Goal: Task Accomplishment & Management: Complete application form

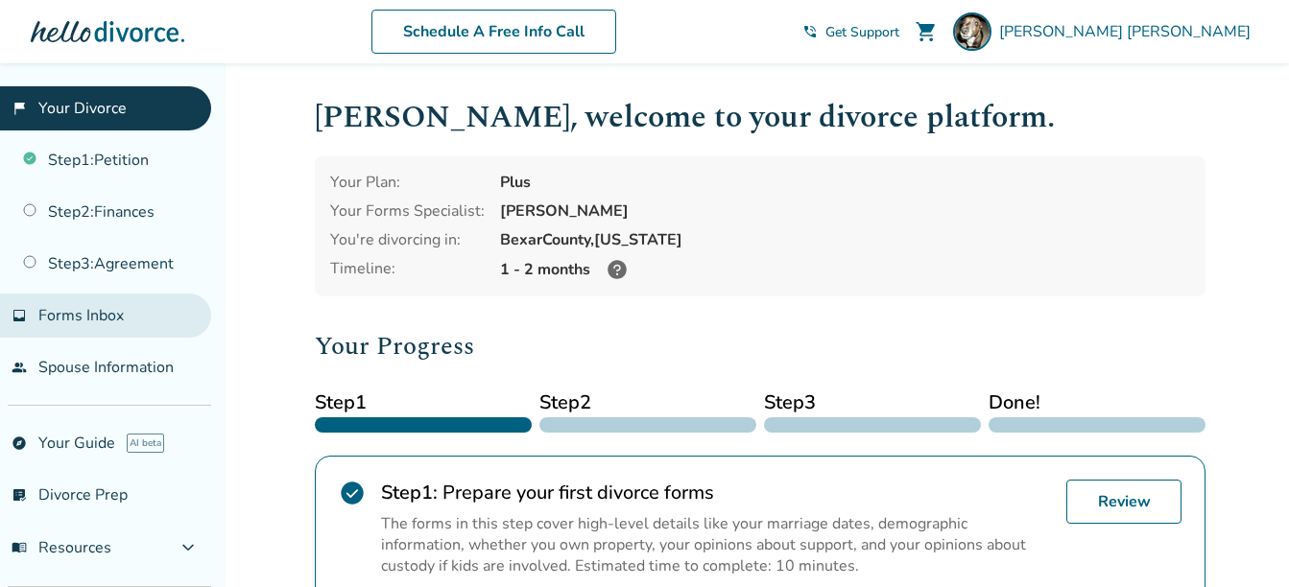
click at [87, 206] on link "Step 2 : Finances" at bounding box center [105, 212] width 211 height 44
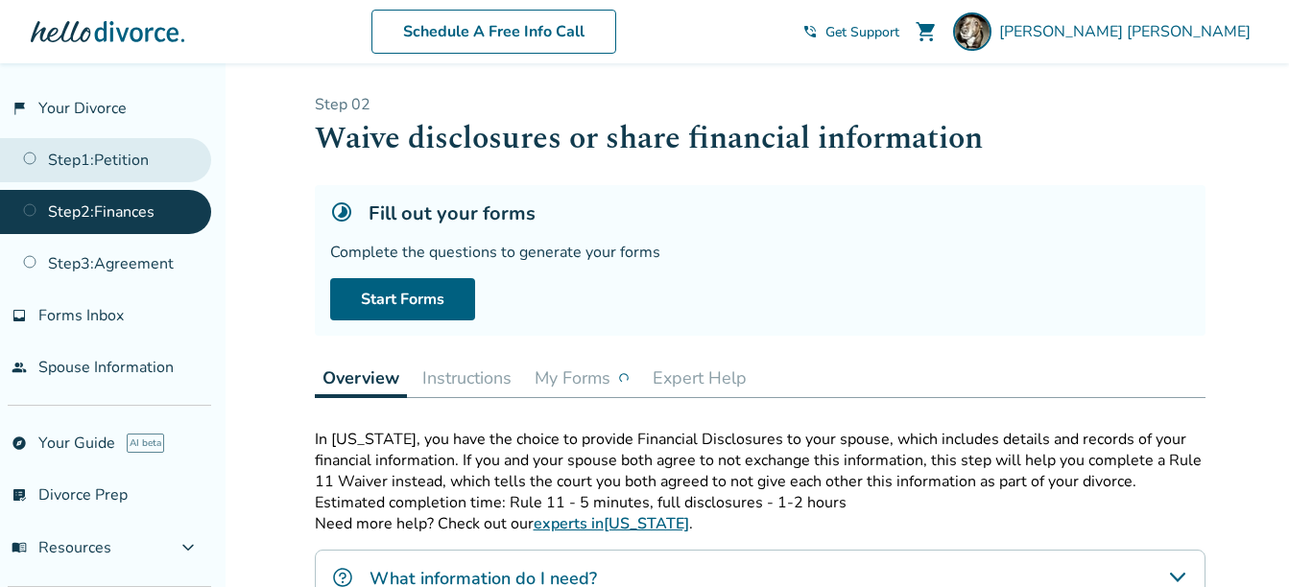
click at [120, 156] on link "Step 1 : Petition" at bounding box center [105, 160] width 211 height 44
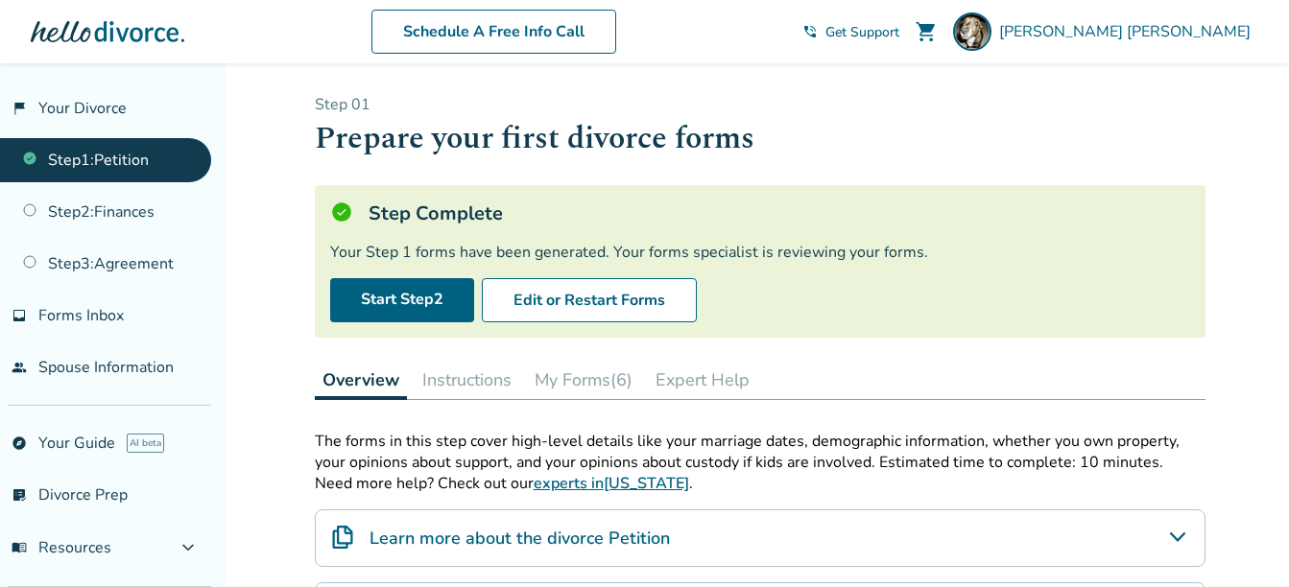
click at [576, 376] on button "My Forms (6)" at bounding box center [583, 380] width 113 height 38
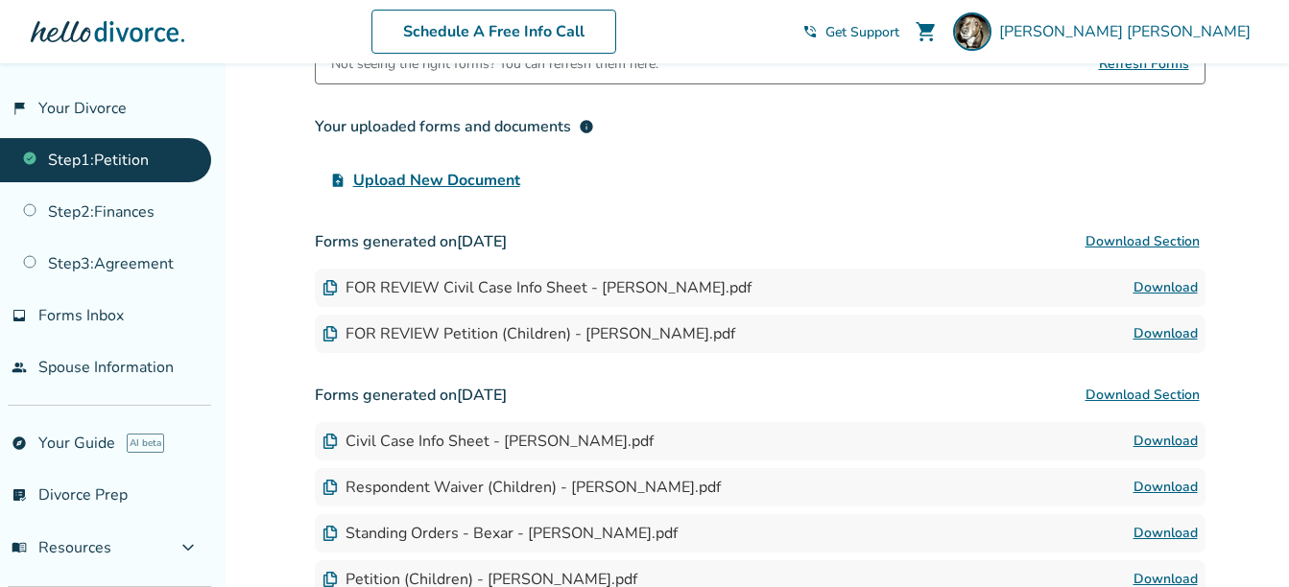
scroll to position [388, 0]
click at [1143, 287] on link "Download" at bounding box center [1166, 286] width 64 height 23
click at [1167, 334] on link "Download" at bounding box center [1166, 333] width 64 height 23
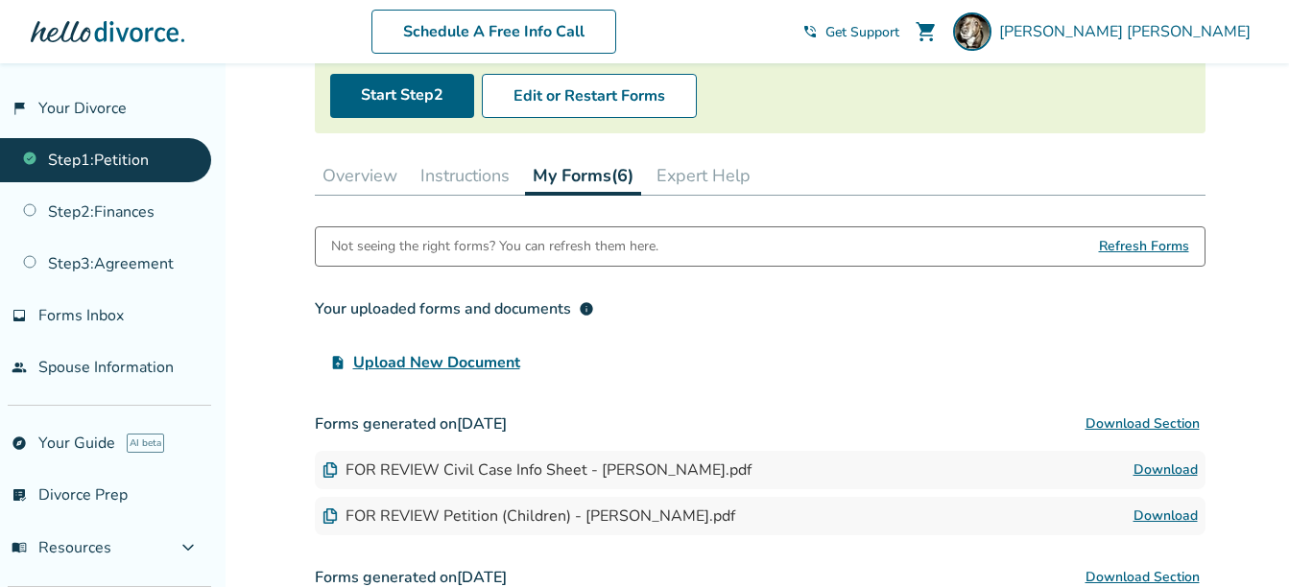
scroll to position [0, 0]
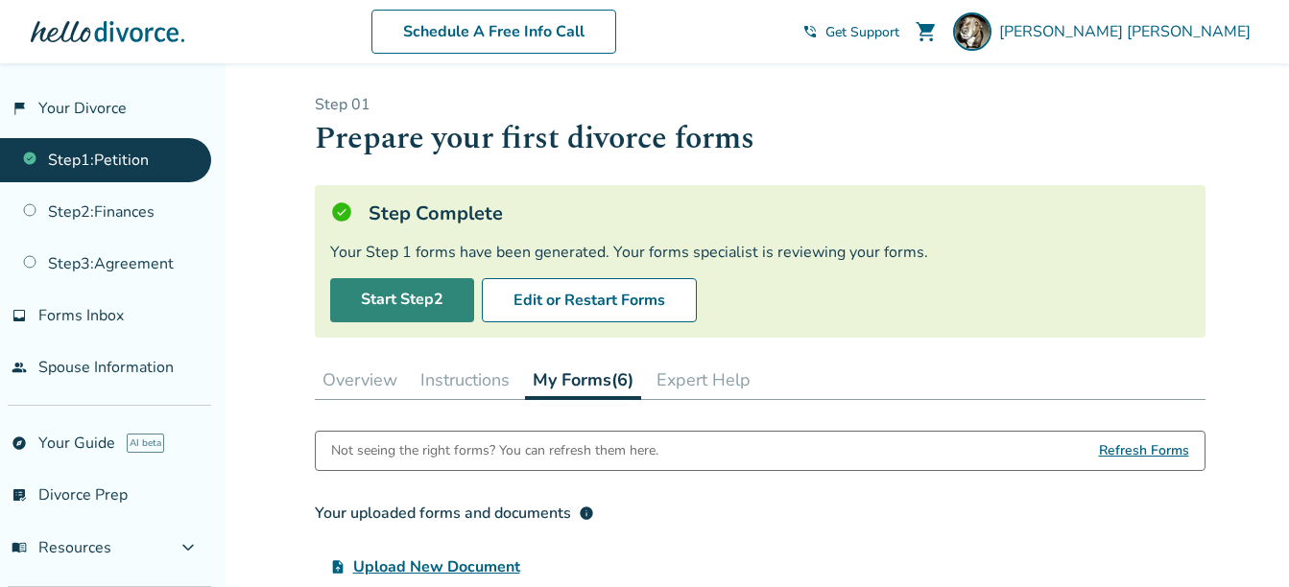
click at [452, 317] on link "Start Step 2" at bounding box center [402, 300] width 144 height 44
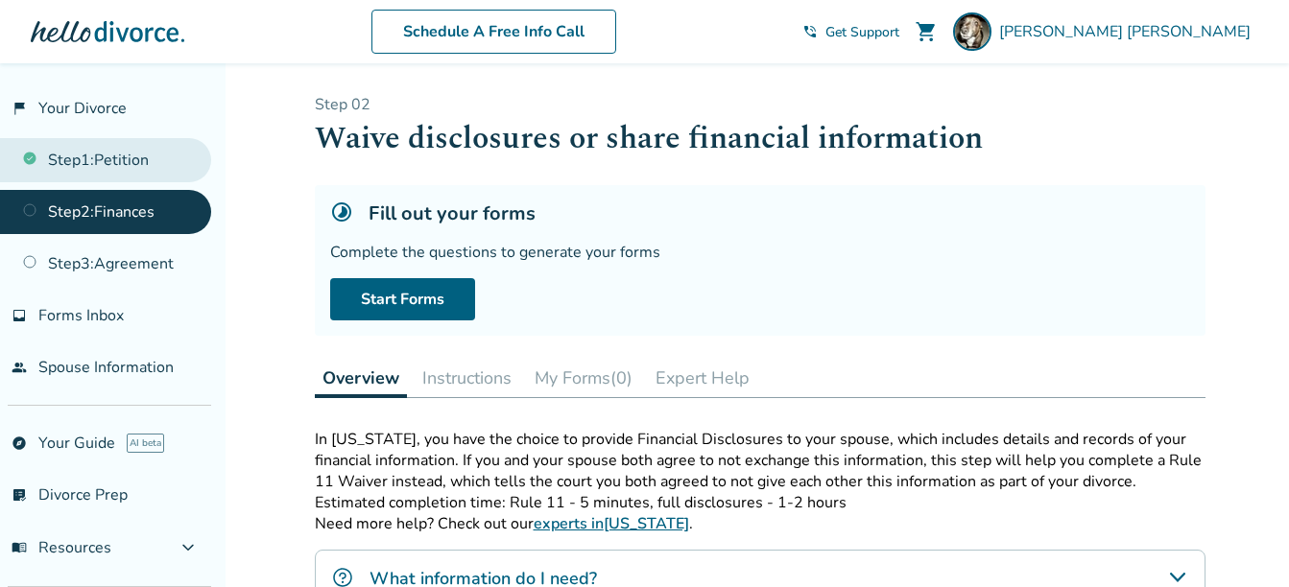
click at [133, 151] on link "Step 1 : Petition" at bounding box center [105, 160] width 211 height 44
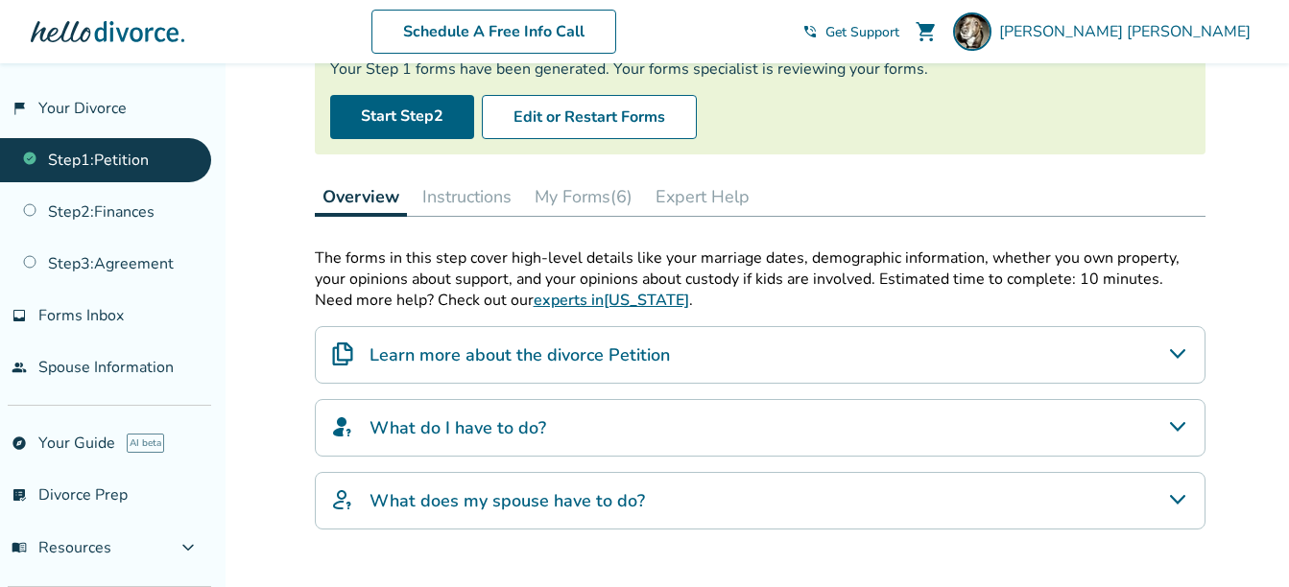
scroll to position [185, 0]
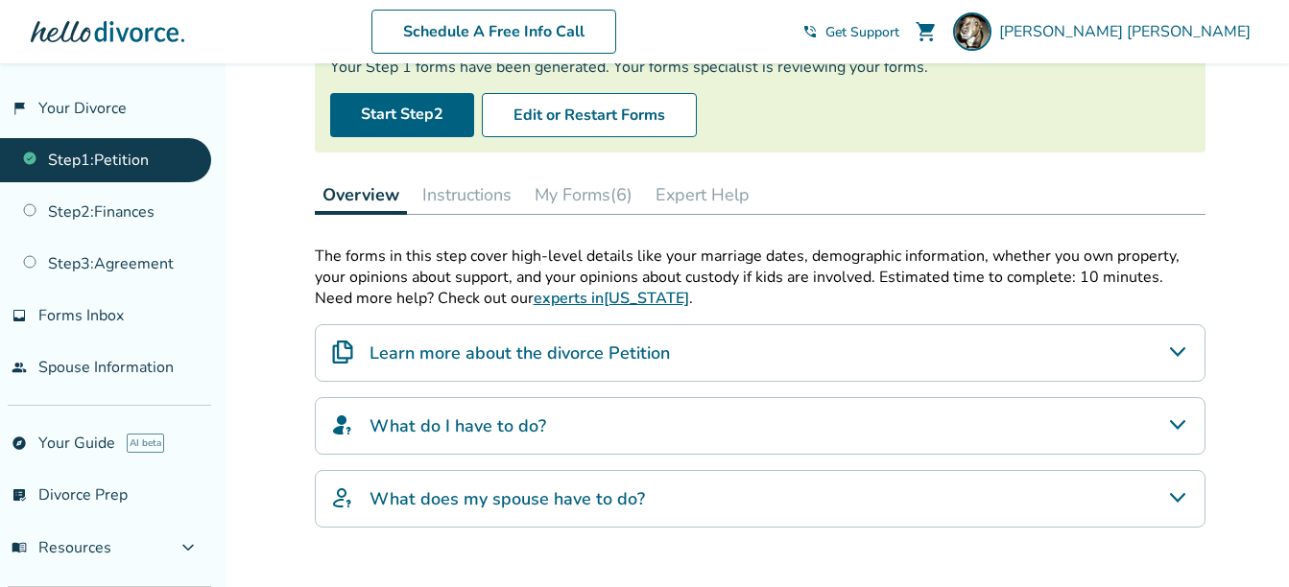
click at [483, 199] on button "Instructions" at bounding box center [467, 195] width 105 height 38
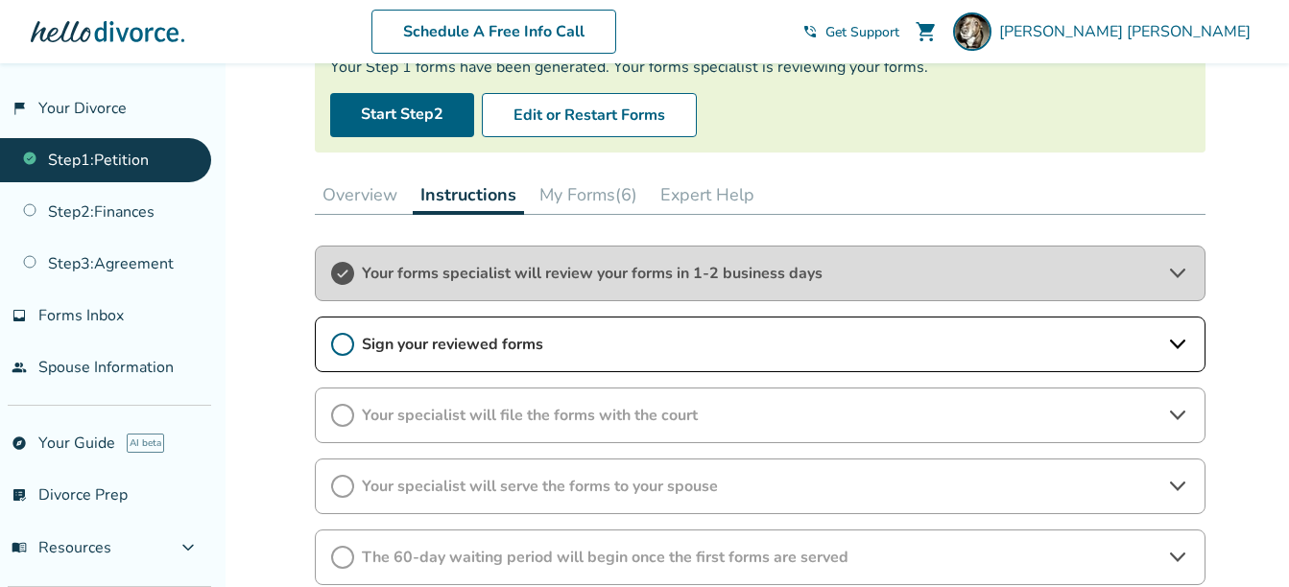
click at [951, 271] on span "Your forms specialist will review your forms in 1-2 business days" at bounding box center [760, 273] width 797 height 21
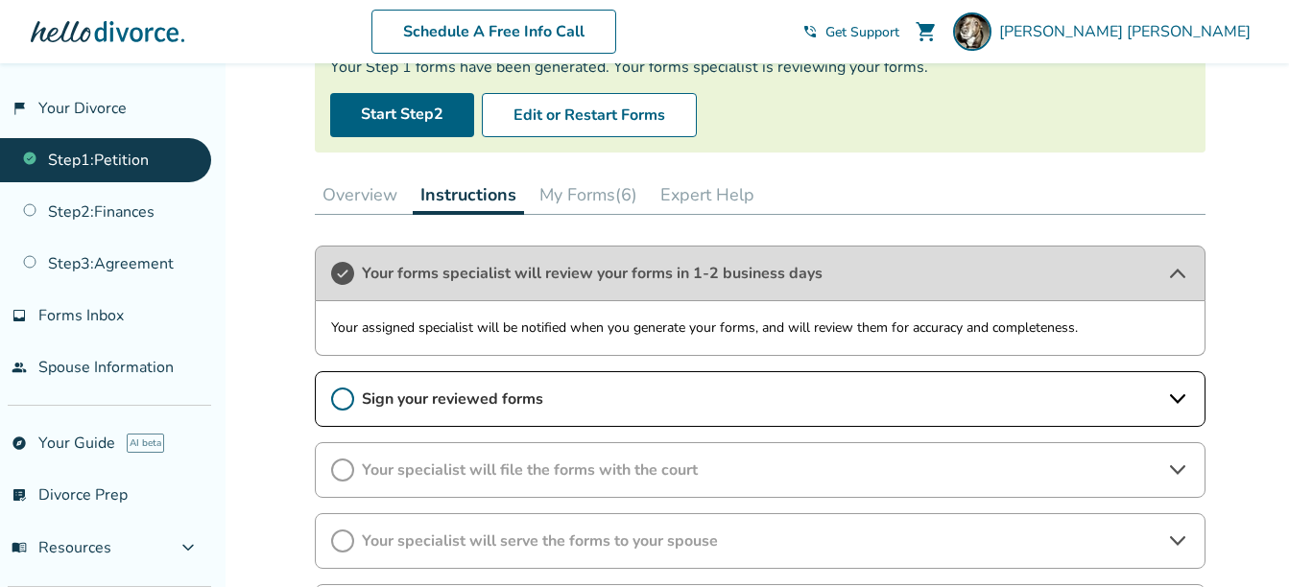
click at [951, 271] on span "Your forms specialist will review your forms in 1-2 business days" at bounding box center [760, 273] width 797 height 21
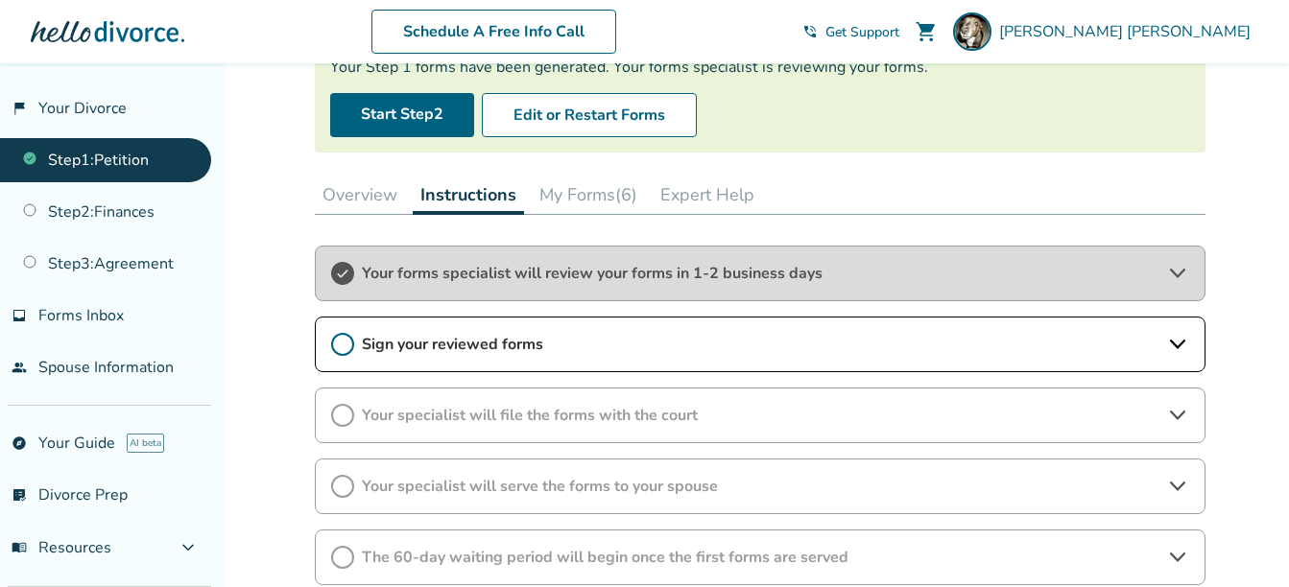
click at [924, 342] on span "Sign your reviewed forms" at bounding box center [760, 344] width 797 height 21
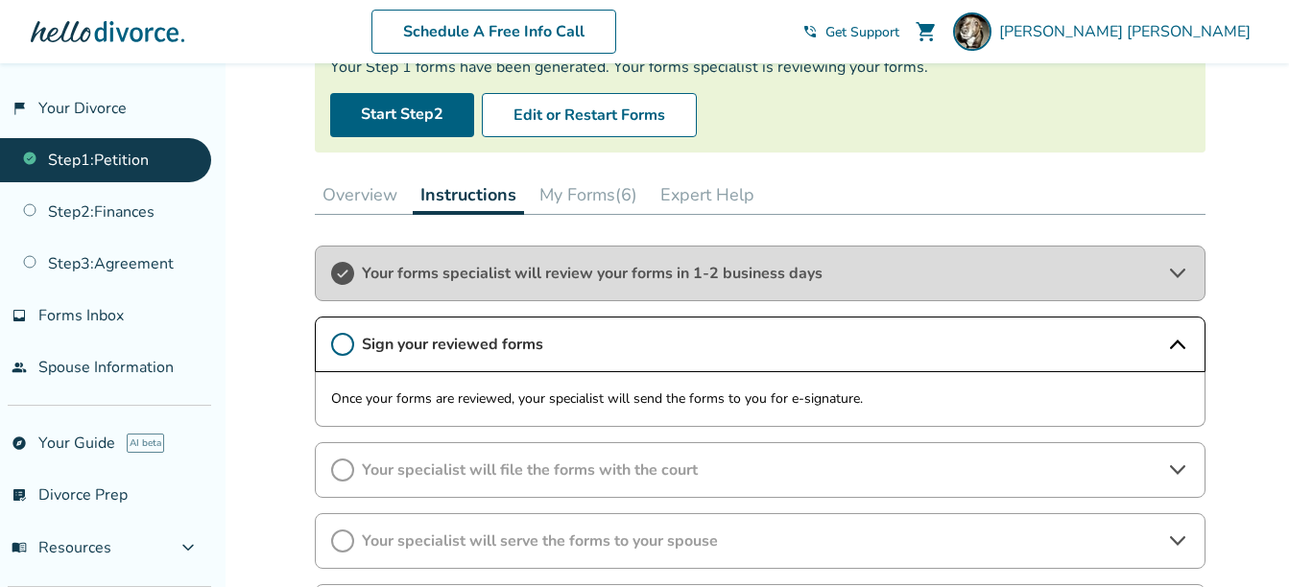
click at [924, 342] on span "Sign your reviewed forms" at bounding box center [760, 344] width 797 height 21
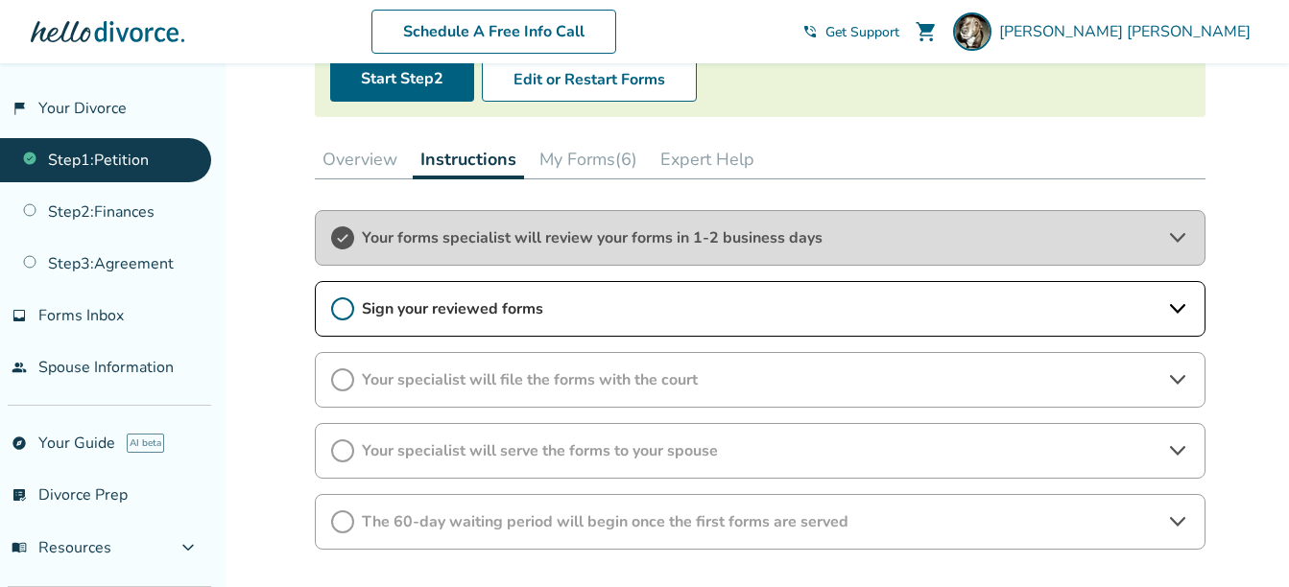
scroll to position [251, 0]
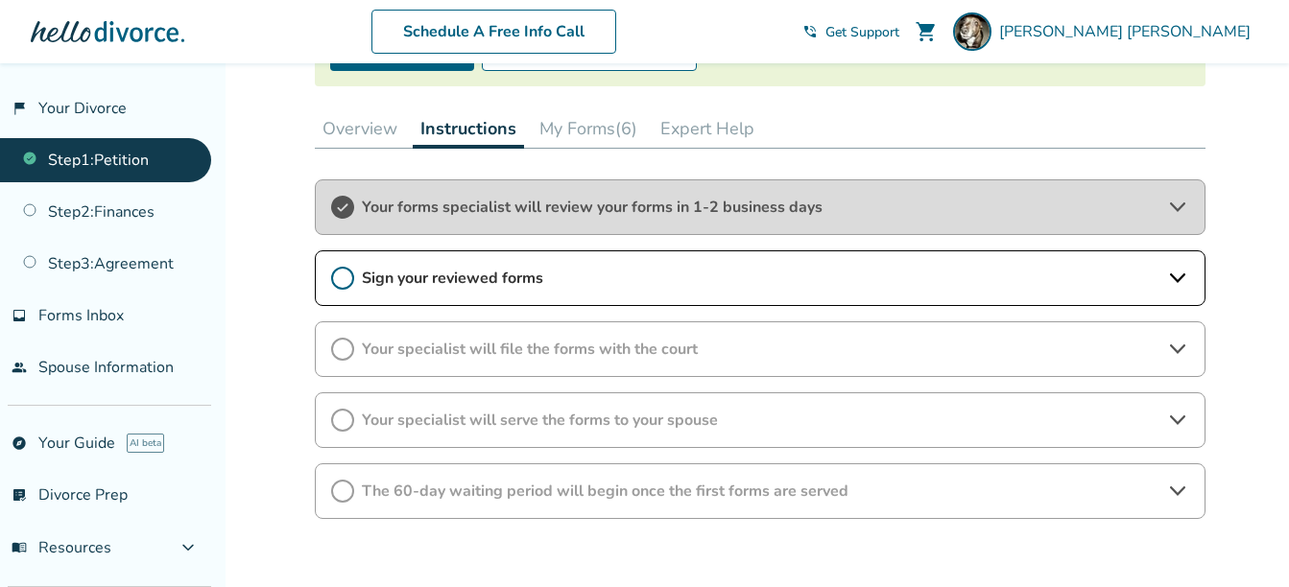
click at [584, 124] on button "My Forms (6)" at bounding box center [588, 128] width 113 height 38
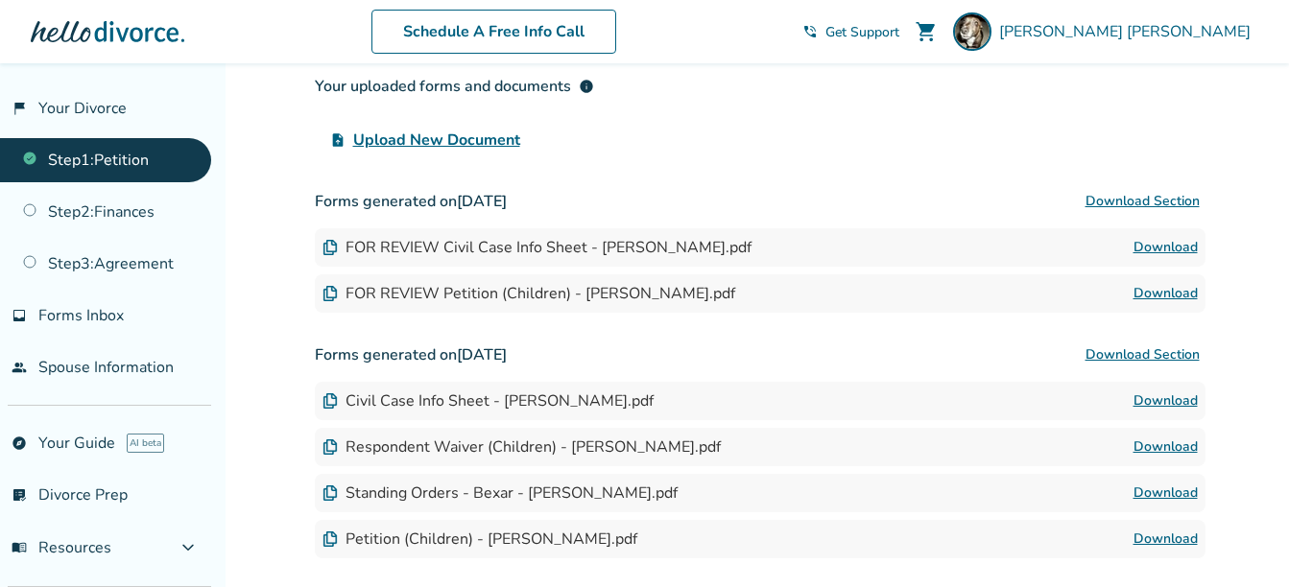
scroll to position [432, 0]
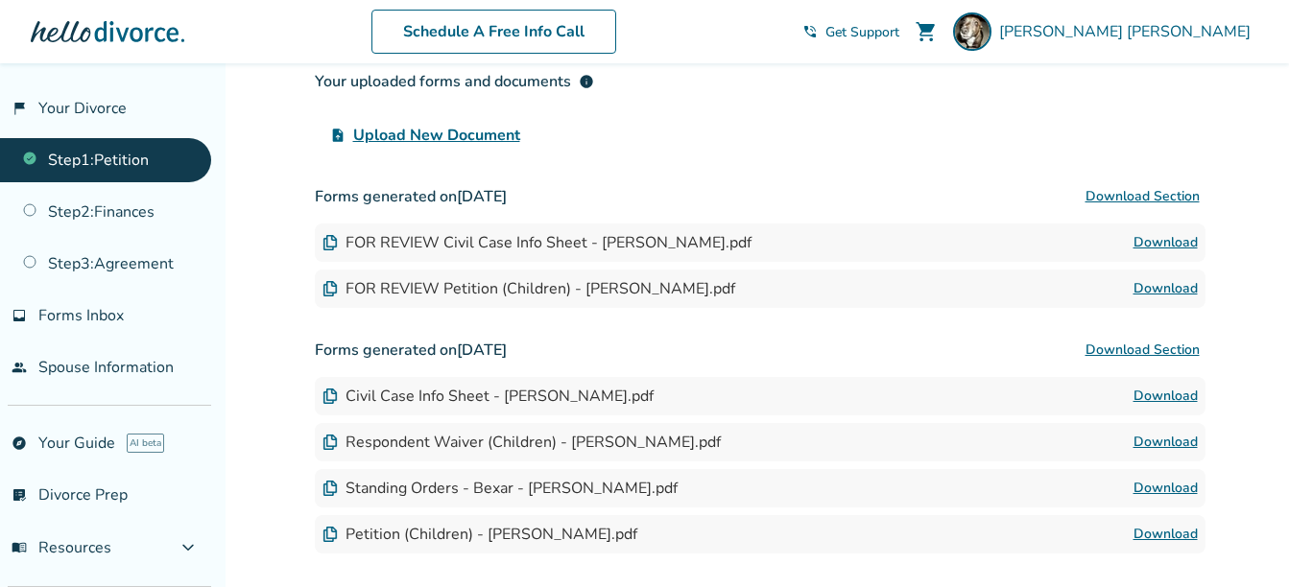
click at [332, 246] on img at bounding box center [330, 242] width 15 height 15
click at [1160, 193] on button "Download Section" at bounding box center [1143, 197] width 126 height 38
click at [163, 200] on link "Step 2 : Finances" at bounding box center [105, 212] width 211 height 44
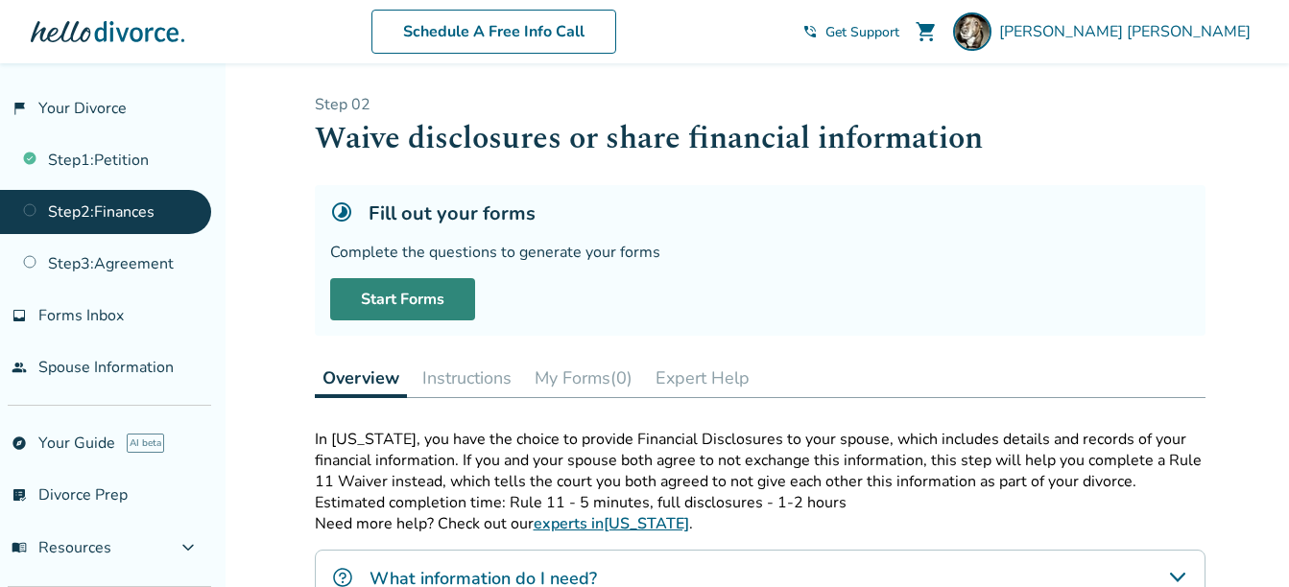
click at [416, 299] on link "Start Forms" at bounding box center [402, 299] width 145 height 42
